Goal: Task Accomplishment & Management: Use online tool/utility

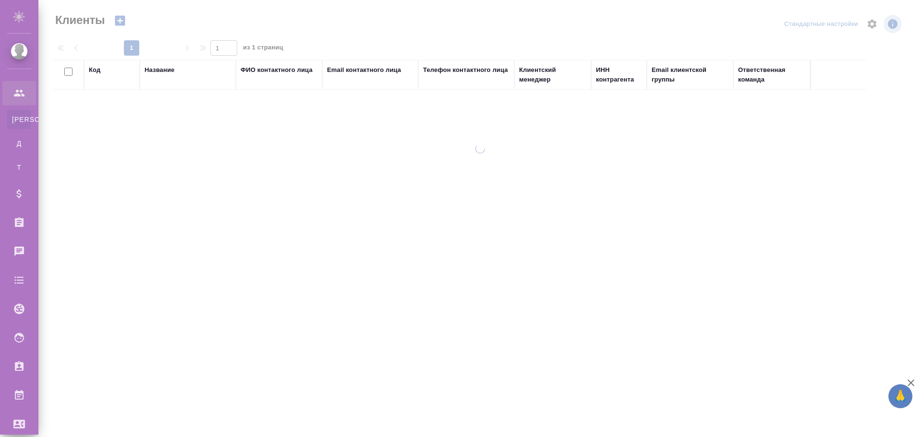
select select "RU"
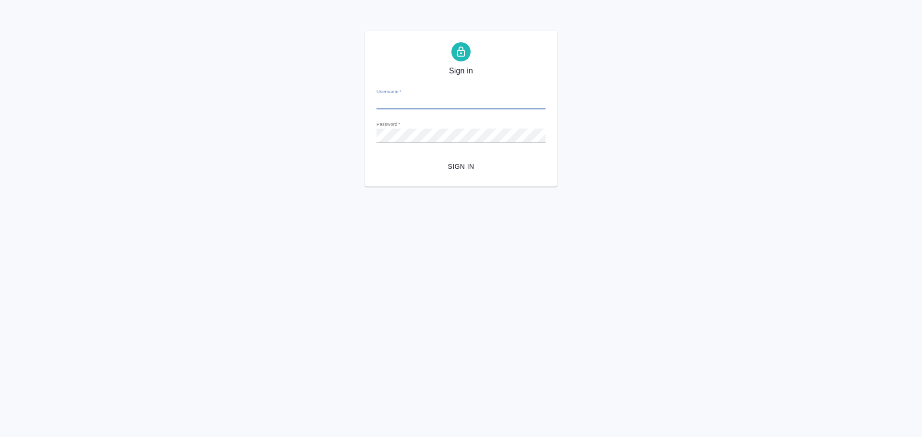
type input "[PERSON_NAME][EMAIL_ADDRESS][DOMAIN_NAME]"
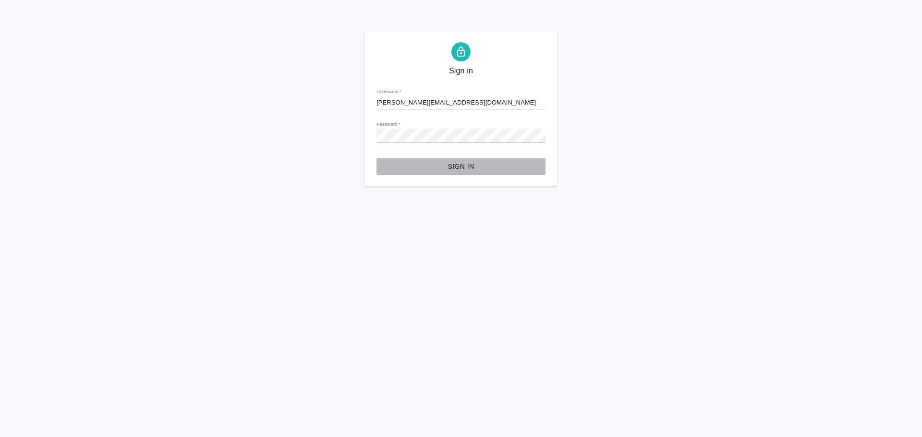
click at [463, 163] on span "Sign in" at bounding box center [461, 167] width 154 height 12
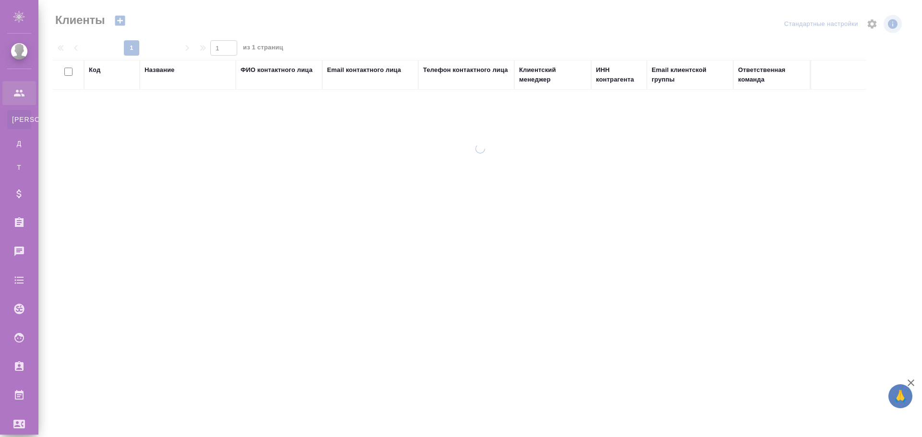
select select "RU"
